Goal: Navigation & Orientation: Find specific page/section

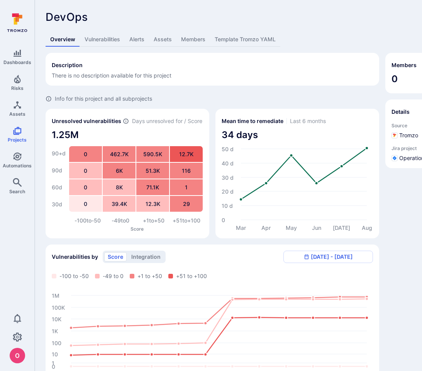
click at [64, 74] on span "There is no description available for this project" at bounding box center [112, 75] width 120 height 7
drag, startPoint x: 208, startPoint y: 275, endPoint x: 163, endPoint y: 275, distance: 45.2
click at [163, 275] on div "-100 to -50 -49 to 0 +1 to +50 +51 to +100" at bounding box center [212, 276] width 321 height 8
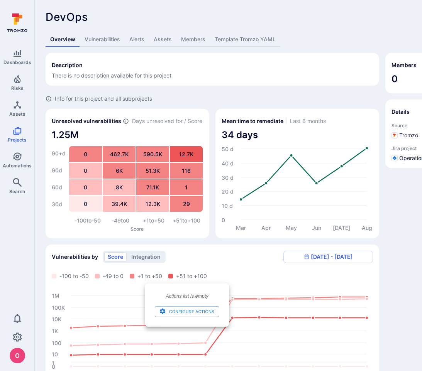
click at [228, 270] on div "Vulnerabilities by score integration [DATE] - [DATE] -100 to -50 -49 to 0 +1 to…" at bounding box center [212, 315] width 333 height 140
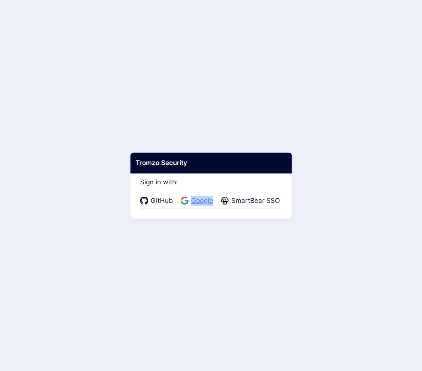
drag, startPoint x: 216, startPoint y: 202, endPoint x: 186, endPoint y: 200, distance: 31.0
click at [186, 200] on div "GitHub Google SmartBear SSO" at bounding box center [211, 201] width 142 height 16
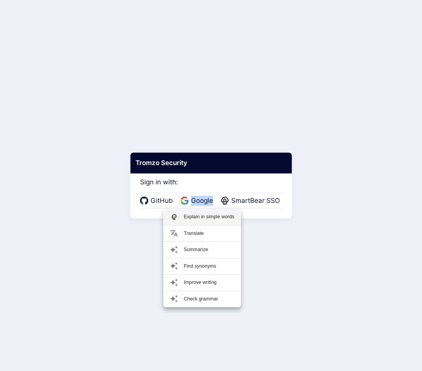
click at [210, 217] on p "Explain in simple words" at bounding box center [209, 217] width 51 height 7
click at [210, 236] on p "Translate" at bounding box center [209, 233] width 51 height 7
click at [216, 262] on div "Find synonyms" at bounding box center [202, 266] width 77 height 16
click at [223, 277] on div "Improve writing" at bounding box center [202, 283] width 77 height 16
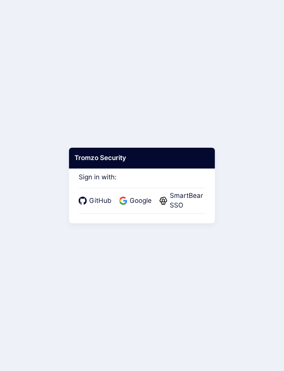
click at [228, 84] on body "Tromzo Security Sign in with: GitHub Google SmartBear SSO" at bounding box center [142, 185] width 284 height 371
